Goal: Information Seeking & Learning: Find specific fact

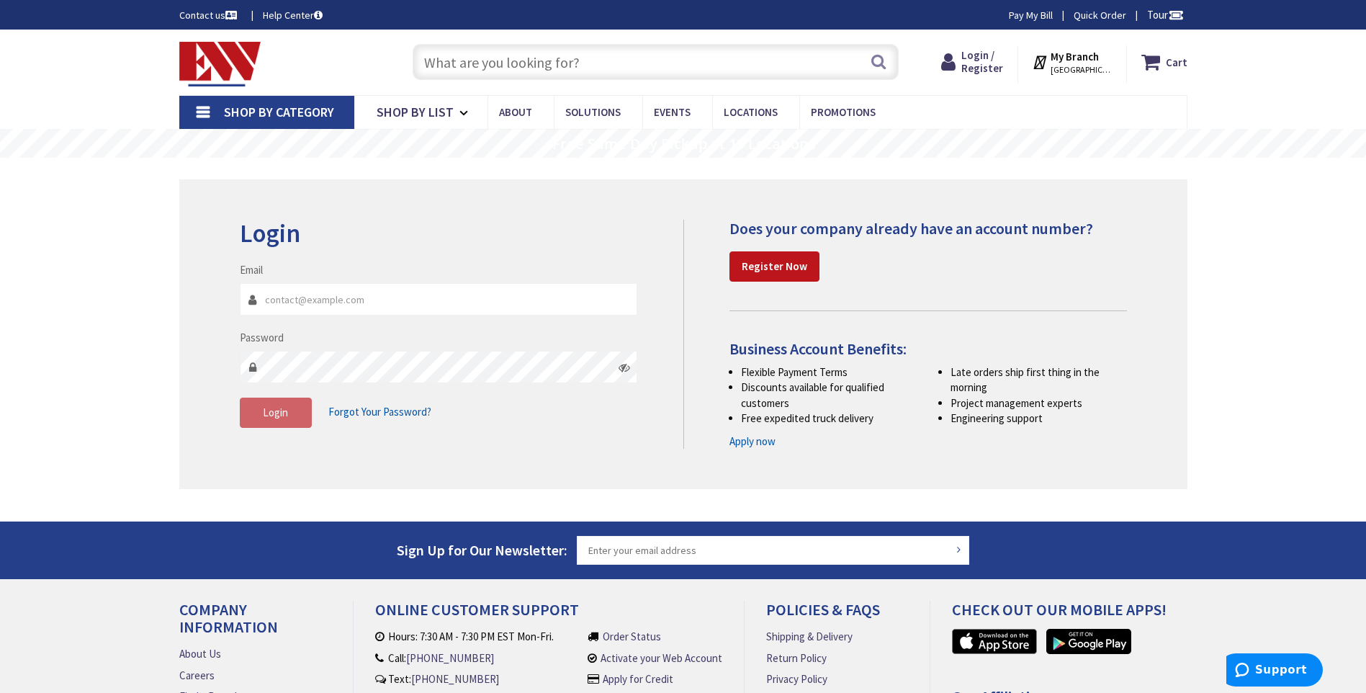
type input "[PERSON_NAME][EMAIL_ADDRESS][DOMAIN_NAME]"
click at [276, 413] on span "Login" at bounding box center [275, 412] width 25 height 14
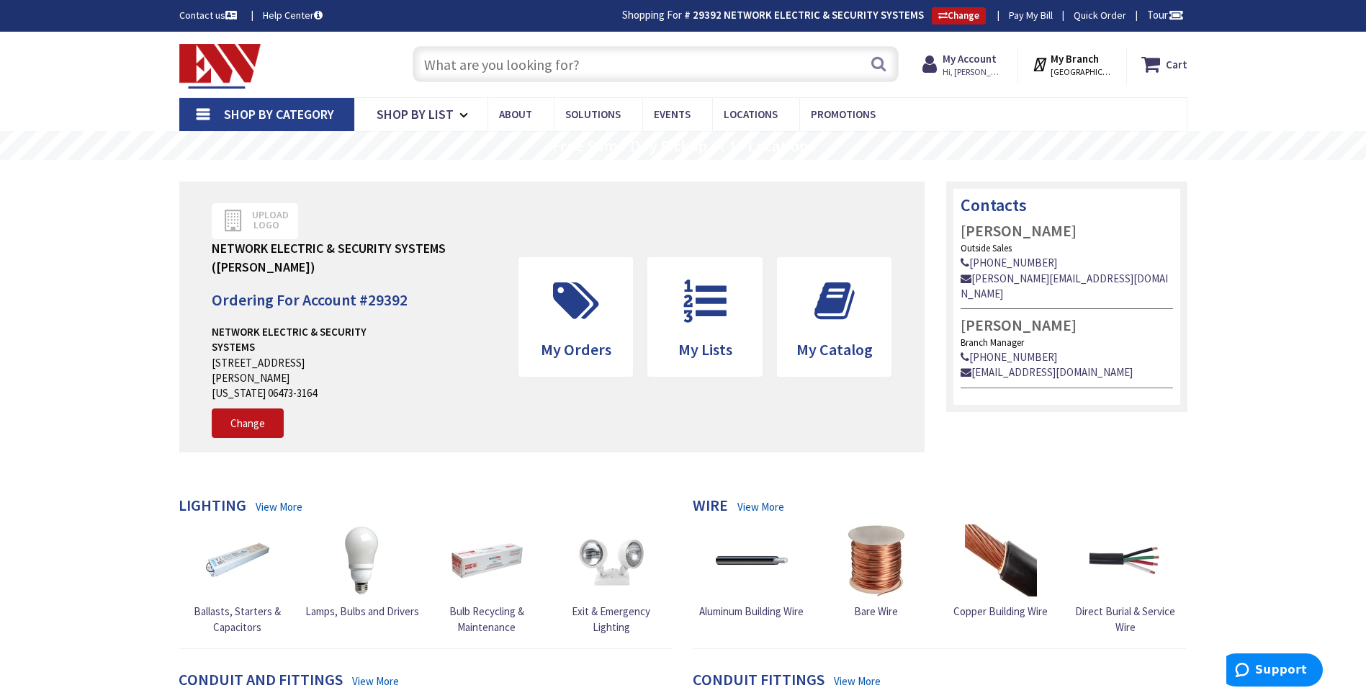
click at [484, 71] on input "text" at bounding box center [656, 64] width 486 height 36
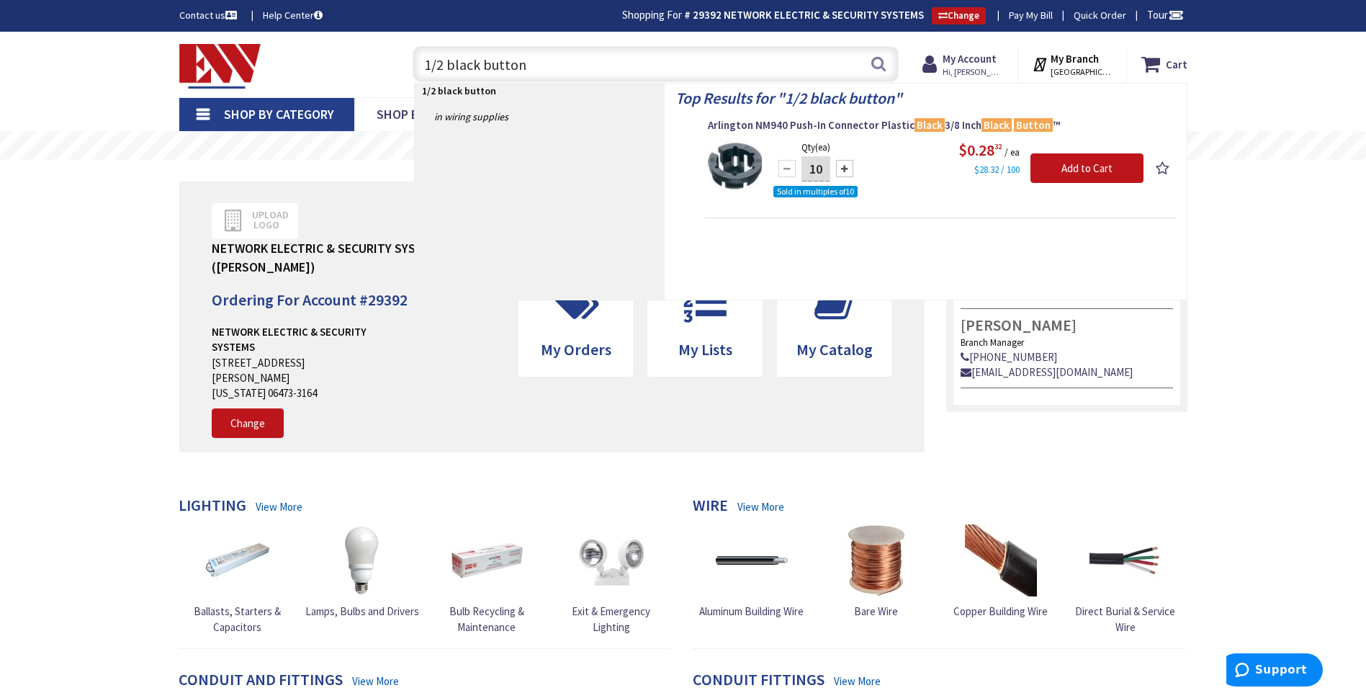
drag, startPoint x: 325, startPoint y: 78, endPoint x: 495, endPoint y: 124, distance: 176.1
click at [325, 77] on div "Toggle Nav" at bounding box center [282, 64] width 227 height 48
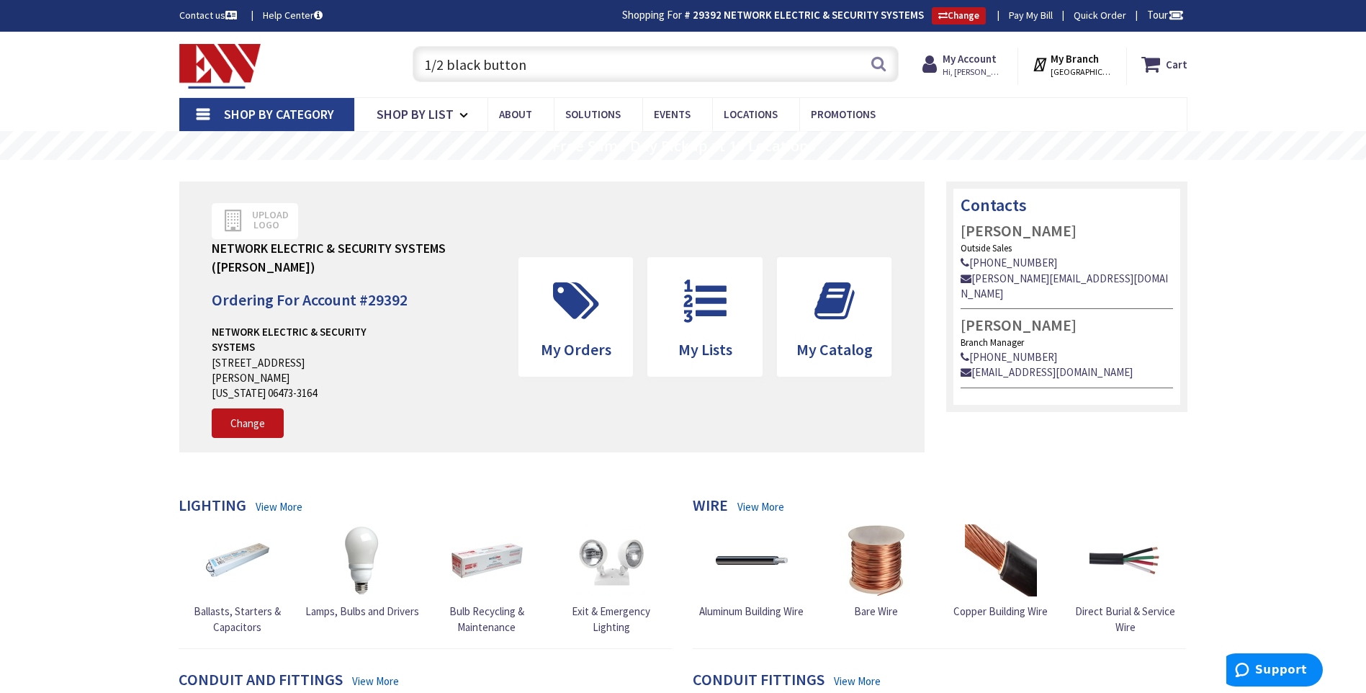
drag, startPoint x: 557, startPoint y: 68, endPoint x: 0, endPoint y: 25, distance: 558.3
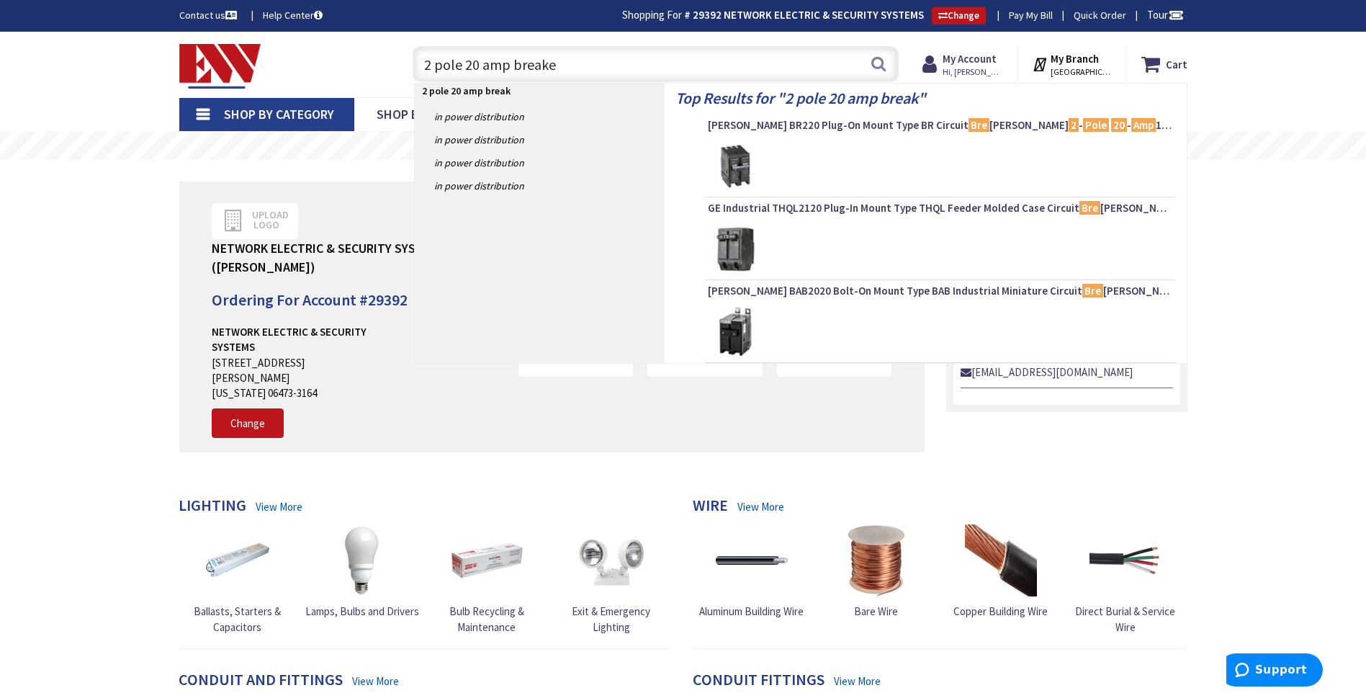
type input "2 pole 20 amp breaker"
